Goal: Information Seeking & Learning: Learn about a topic

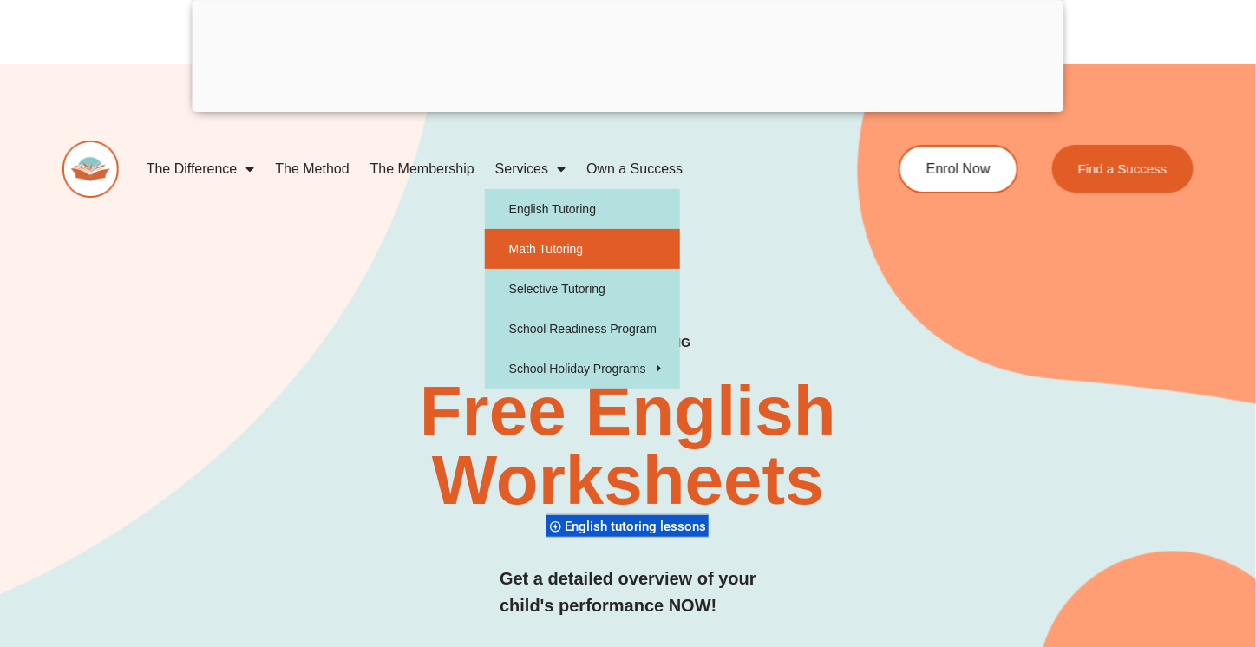
click at [563, 245] on link "Math Tutoring" at bounding box center [582, 249] width 195 height 40
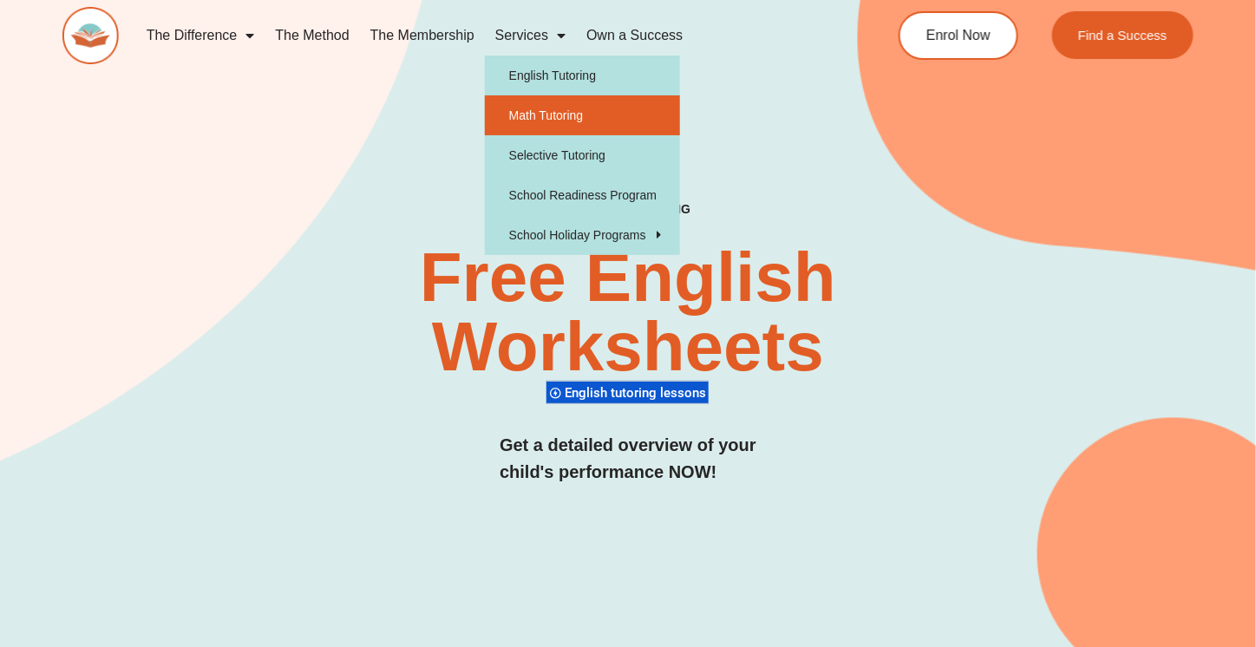
click at [544, 111] on link "Math Tutoring" at bounding box center [582, 115] width 195 height 40
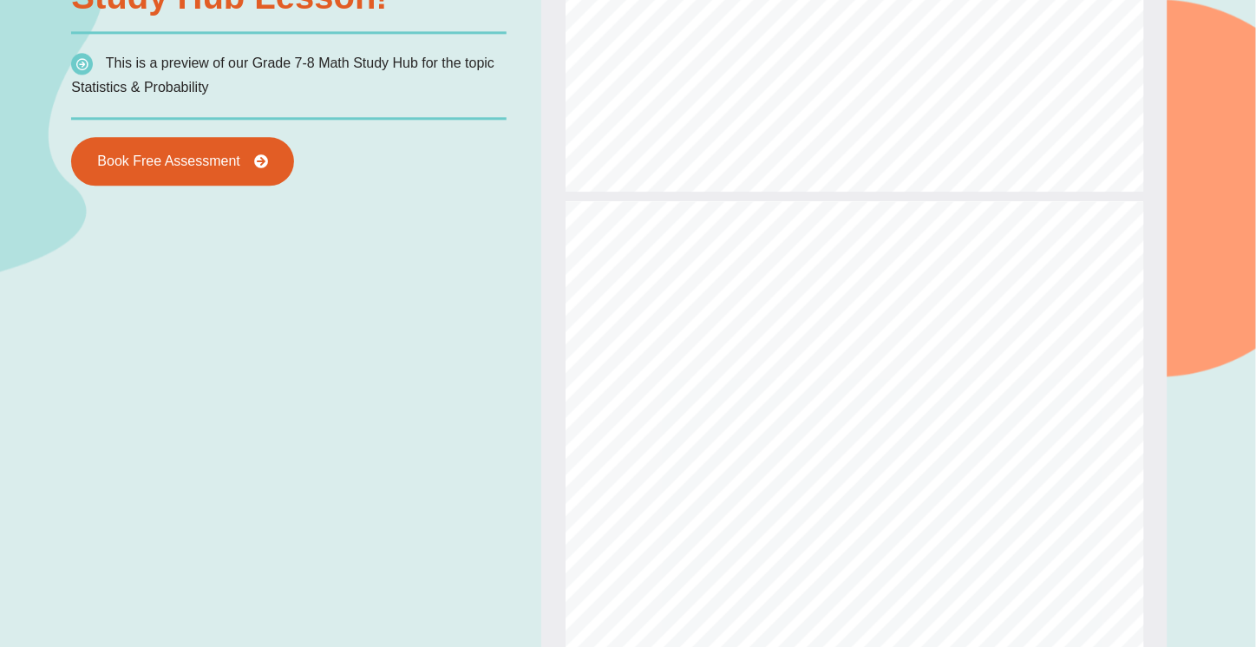
scroll to position [95, 0]
type input "*"
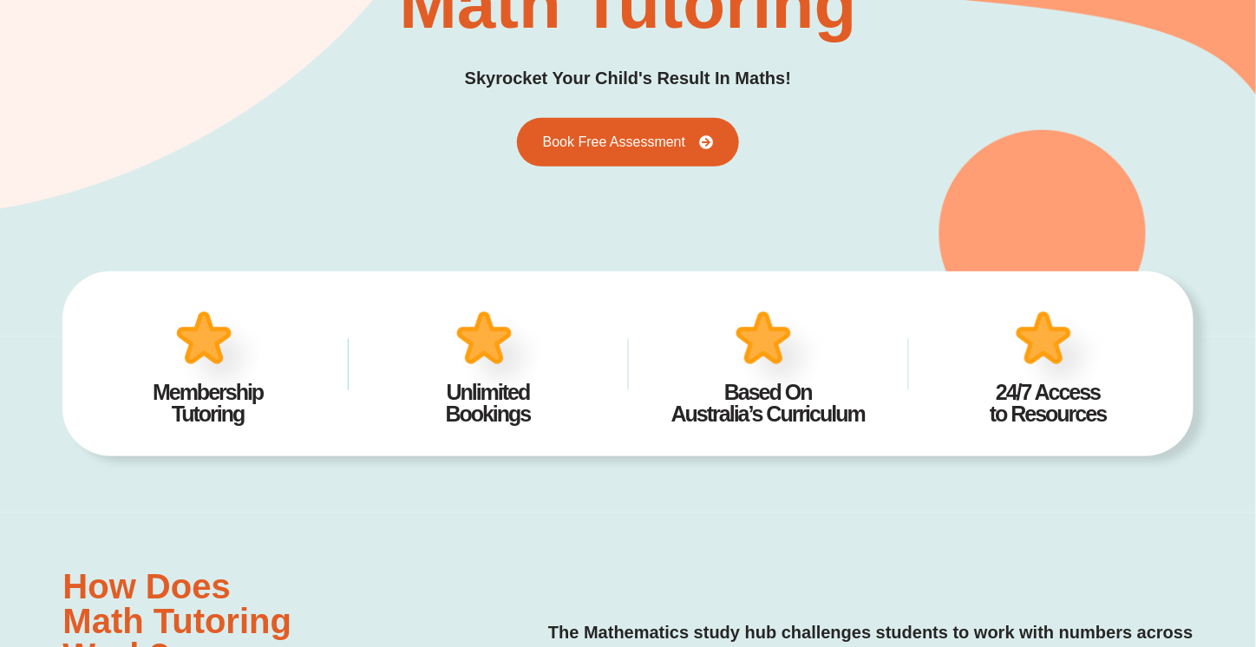
scroll to position [0, 0]
